Goal: Information Seeking & Learning: Learn about a topic

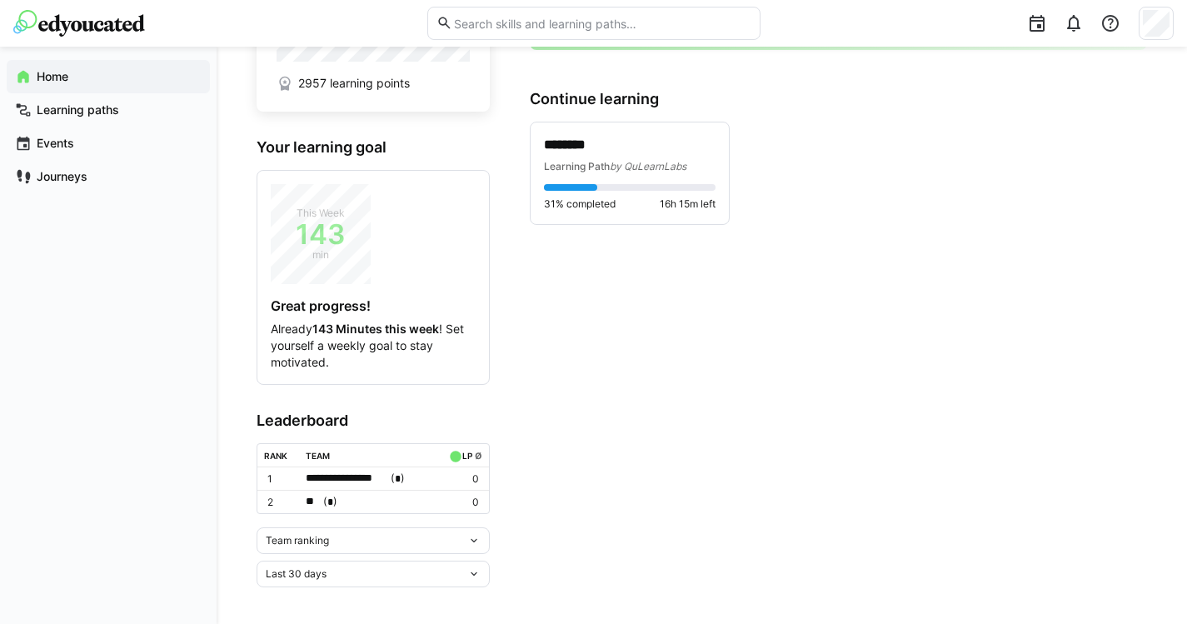
scroll to position [204, 0]
click at [652, 144] on p "********" at bounding box center [630, 146] width 172 height 18
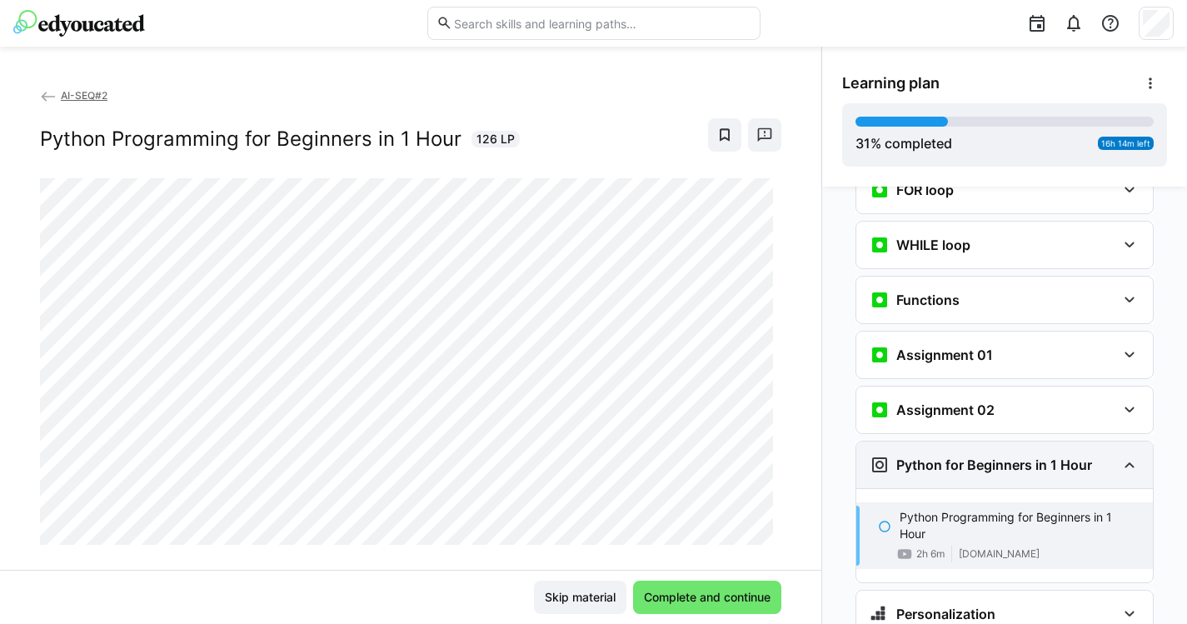
scroll to position [1219, 0]
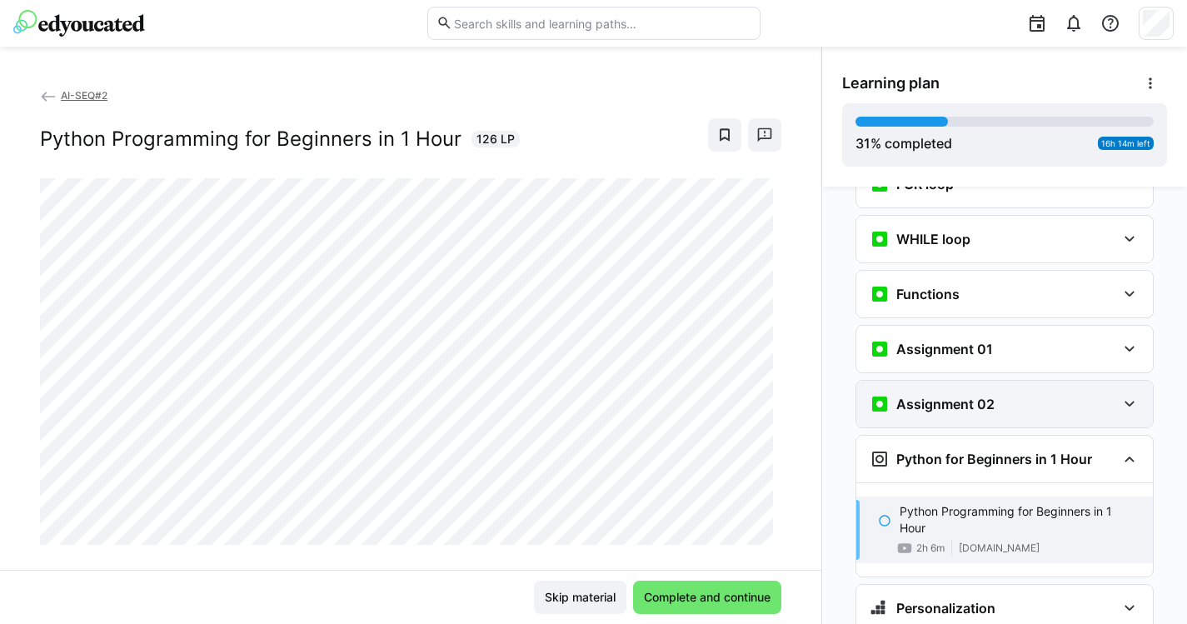
click at [1013, 394] on div "Assignment 02" at bounding box center [993, 404] width 247 height 20
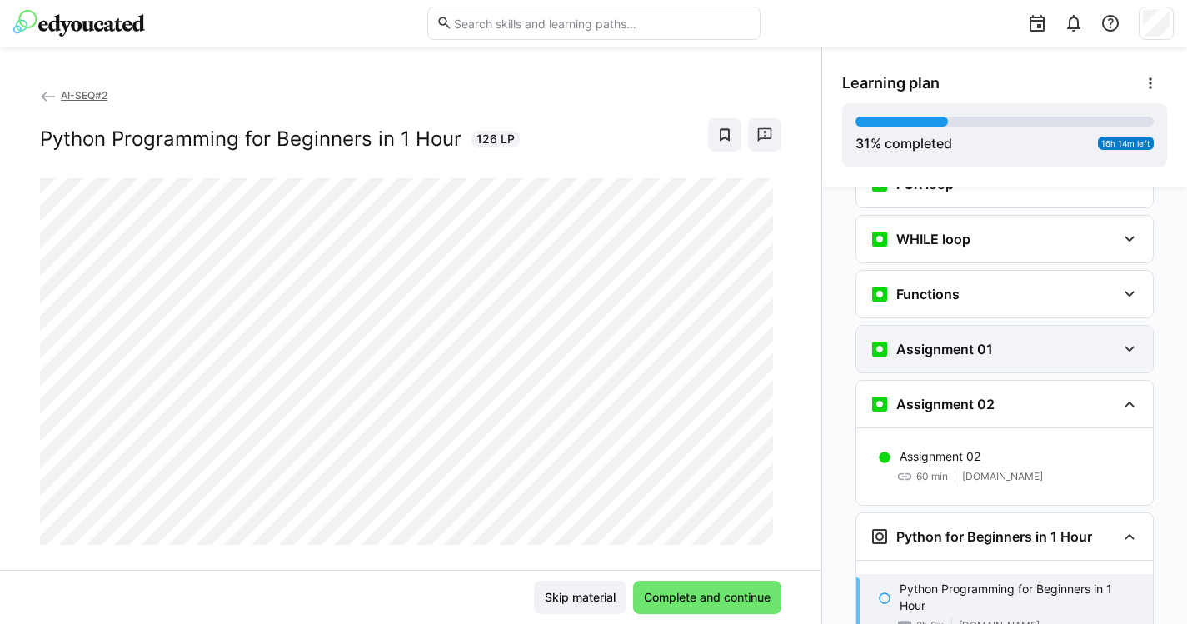
click at [1048, 339] on div "Assignment 01" at bounding box center [993, 349] width 247 height 20
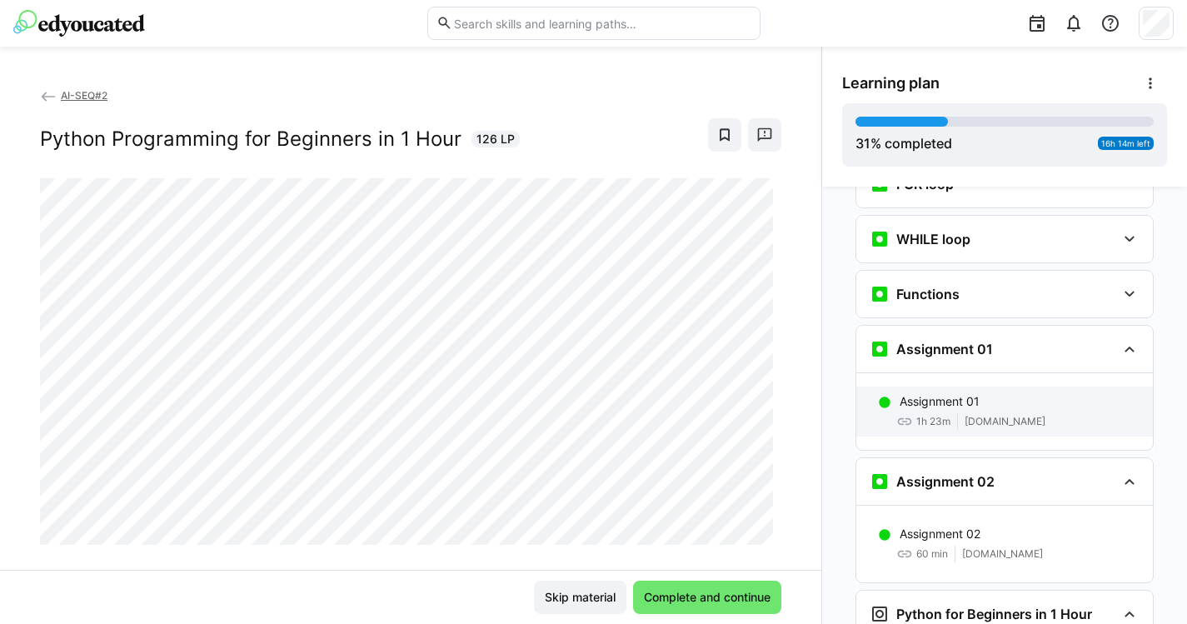
click at [968, 393] on p "Assignment 01" at bounding box center [940, 401] width 80 height 17
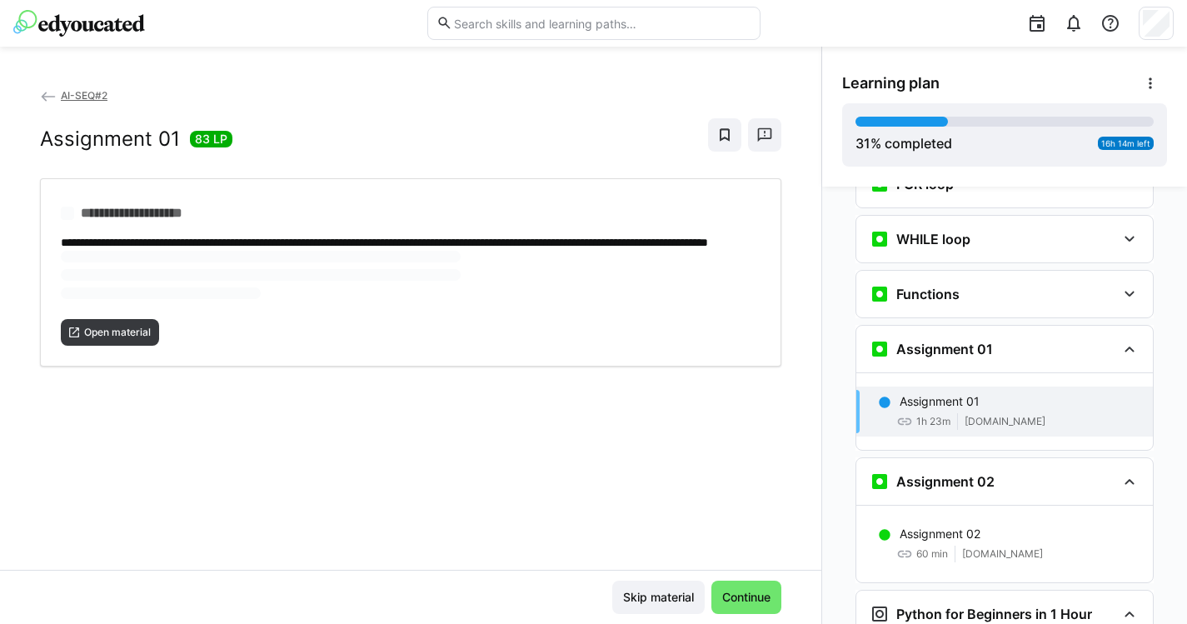
scroll to position [1331, 0]
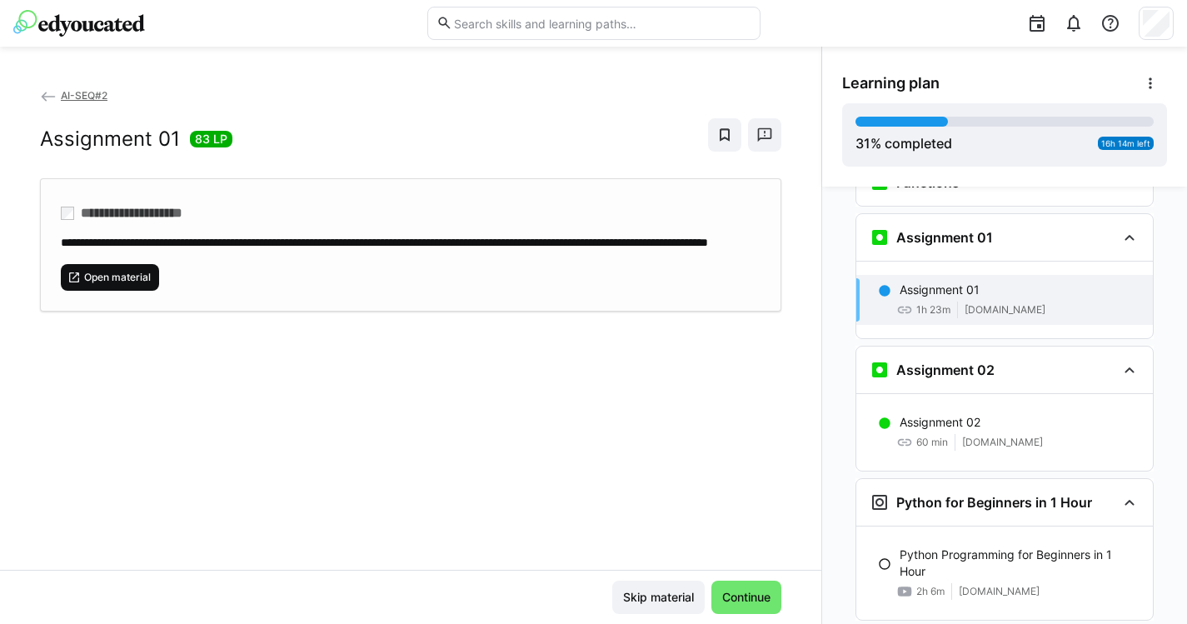
click at [142, 291] on span "Open material" at bounding box center [110, 277] width 98 height 27
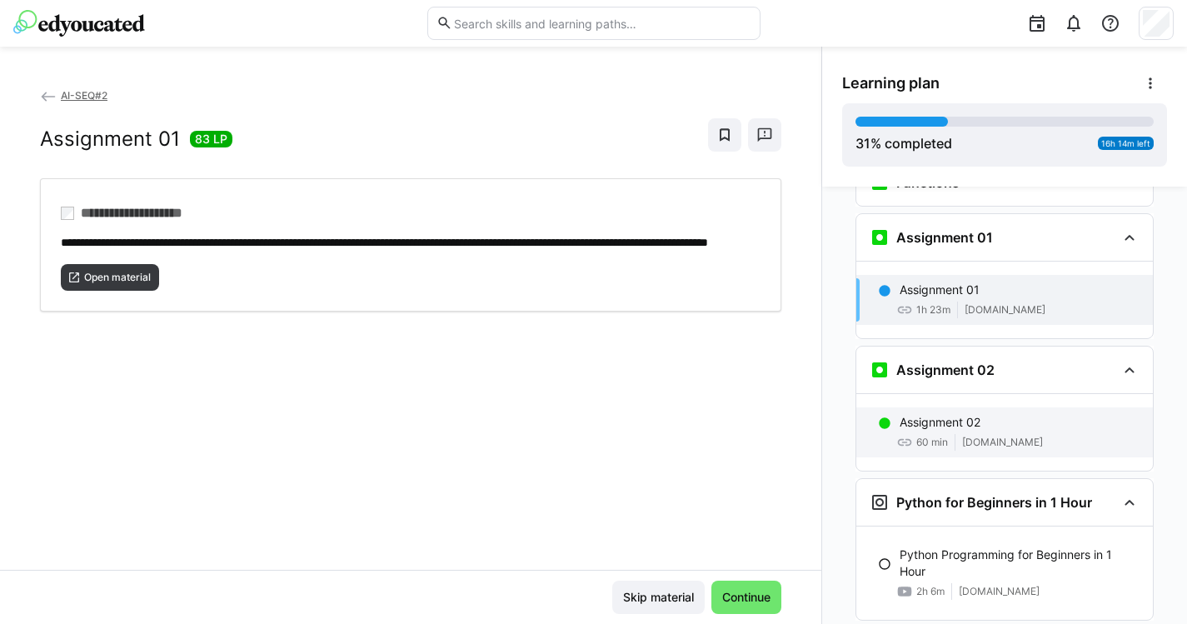
click at [1011, 436] on span "[DOMAIN_NAME]" at bounding box center [1002, 442] width 81 height 13
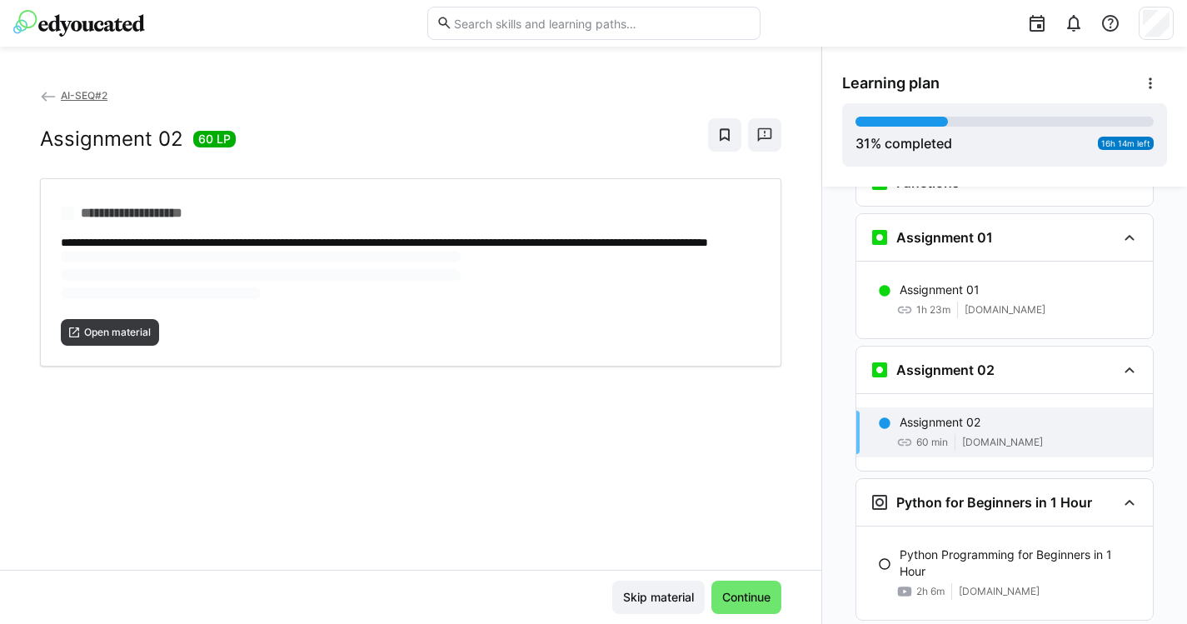
scroll to position [1408, 0]
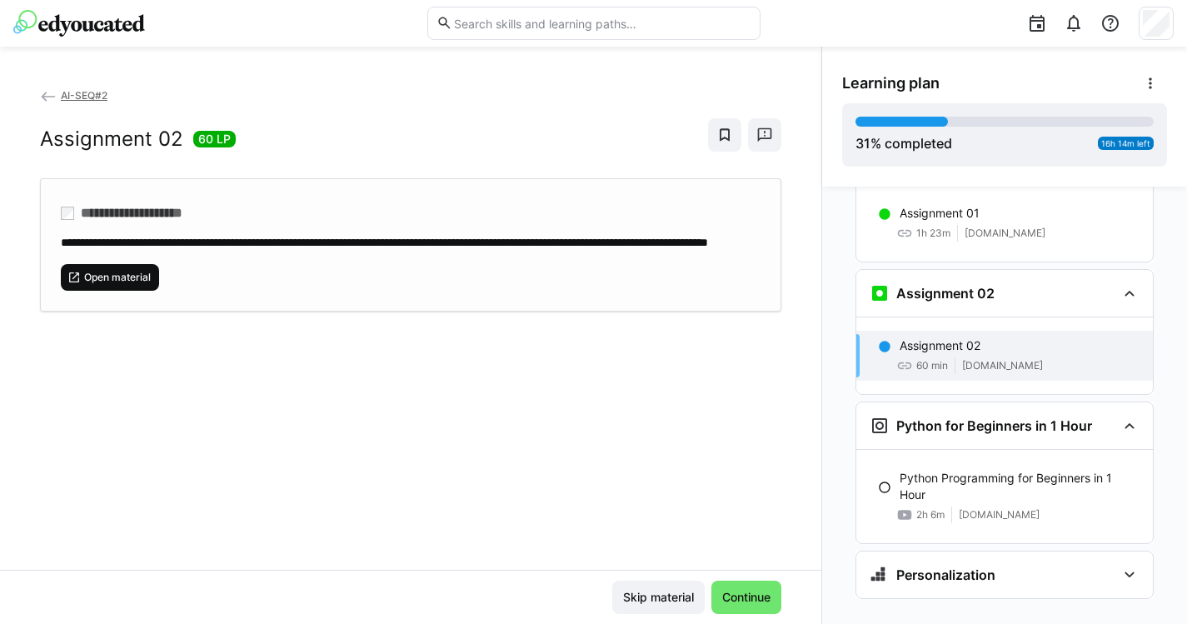
click at [130, 284] on span "Open material" at bounding box center [117, 277] width 70 height 13
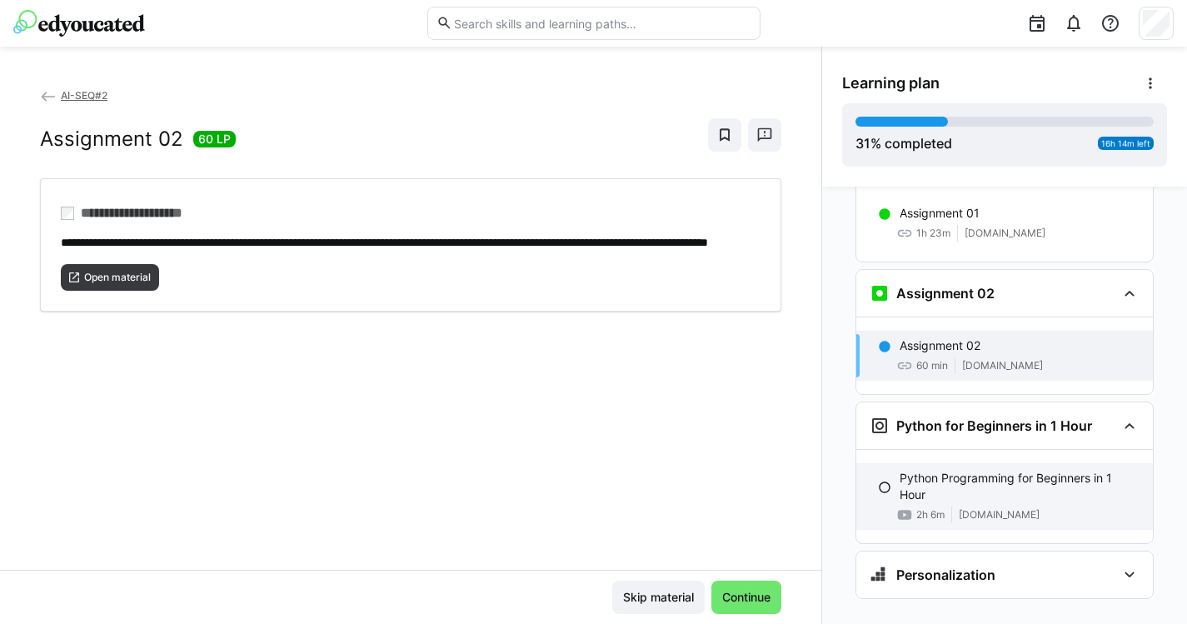
scroll to position [88, 0]
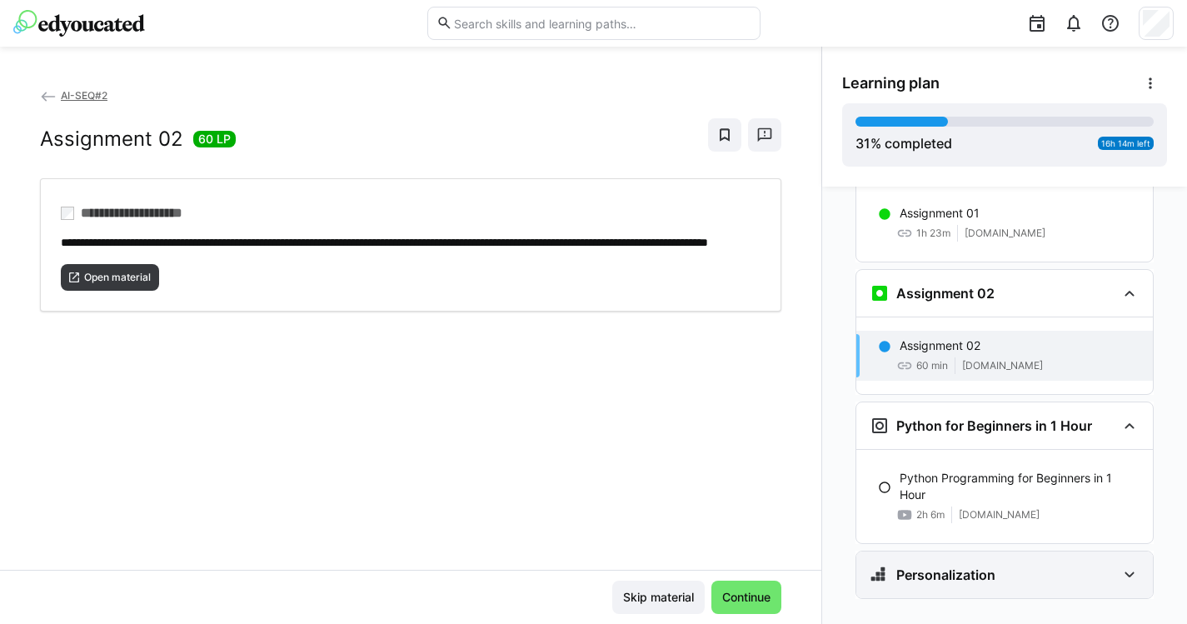
click at [954, 566] on h3 "Personalization" at bounding box center [945, 574] width 99 height 17
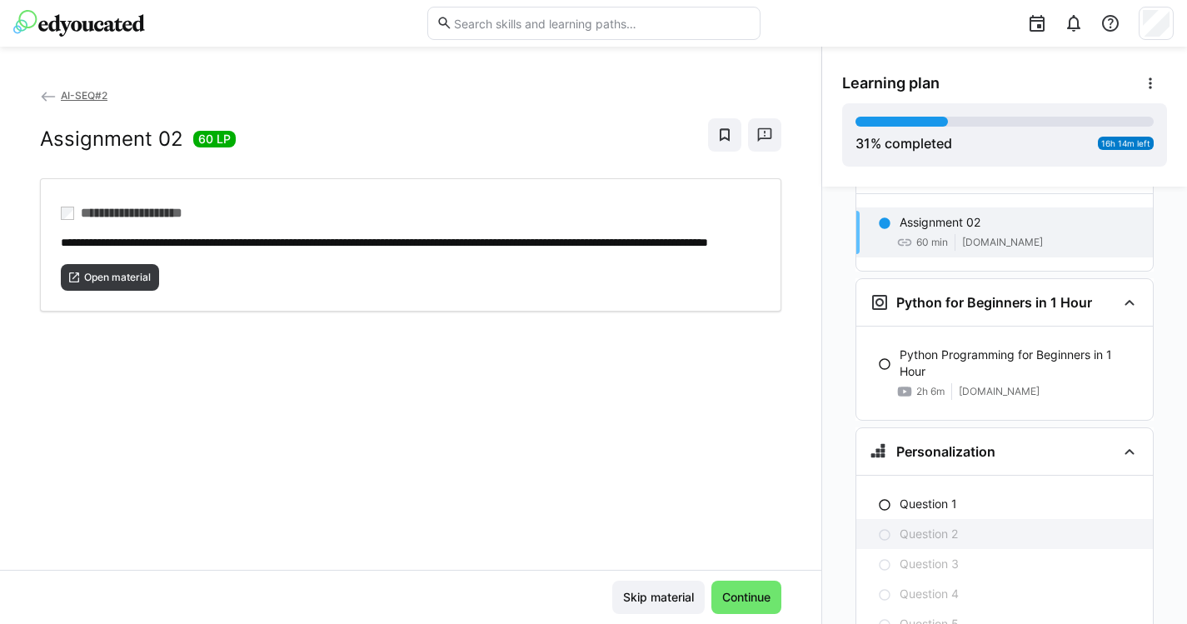
scroll to position [1514, 0]
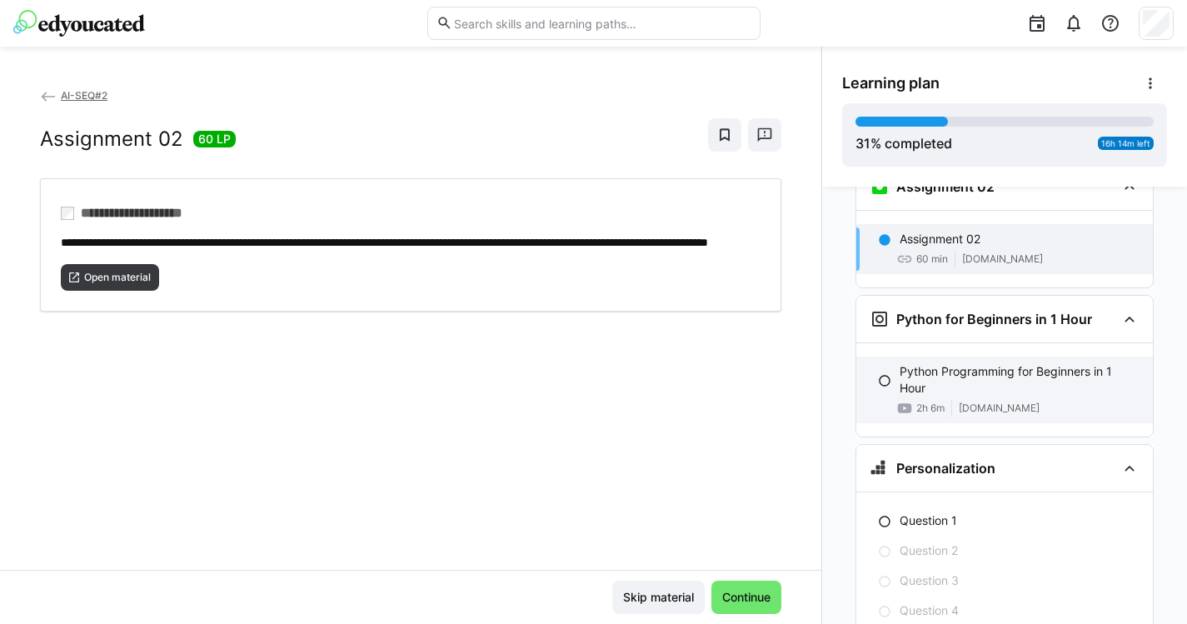
click at [972, 363] on p "Python Programming for Beginners in 1 Hour" at bounding box center [1020, 379] width 240 height 33
